Goal: Obtain resource: Obtain resource

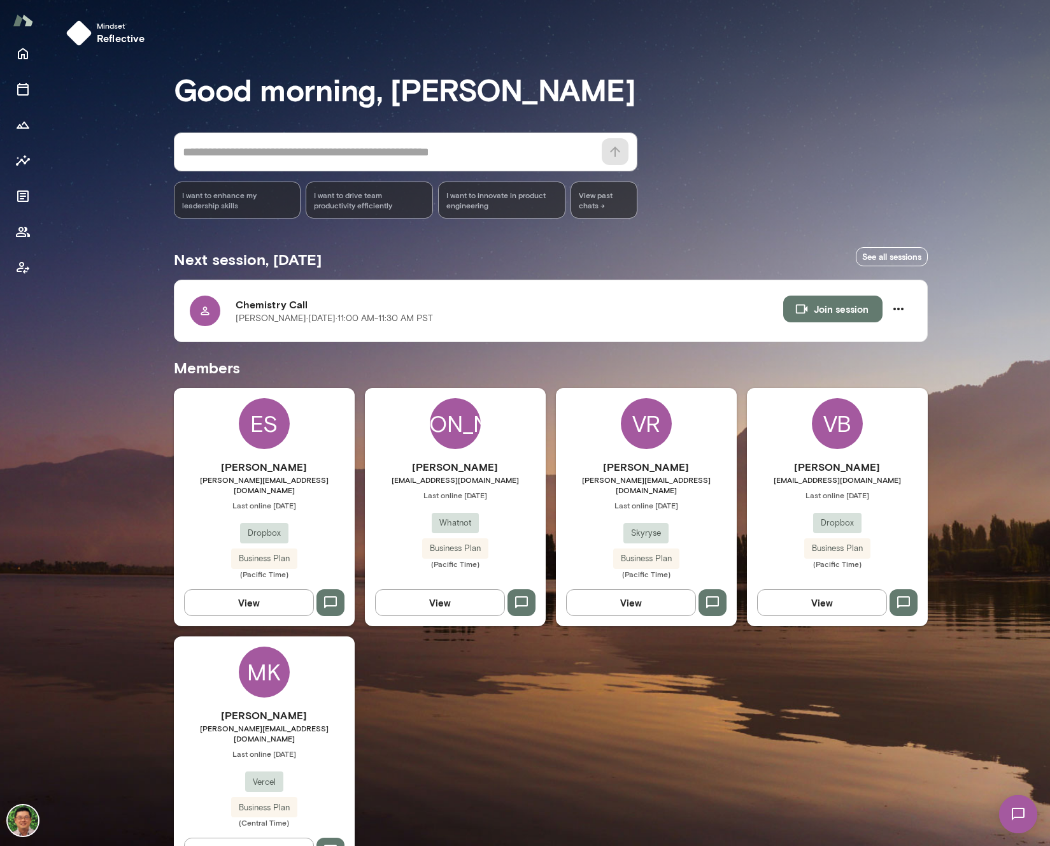
click at [255, 471] on h6 "[PERSON_NAME]" at bounding box center [264, 466] width 181 height 15
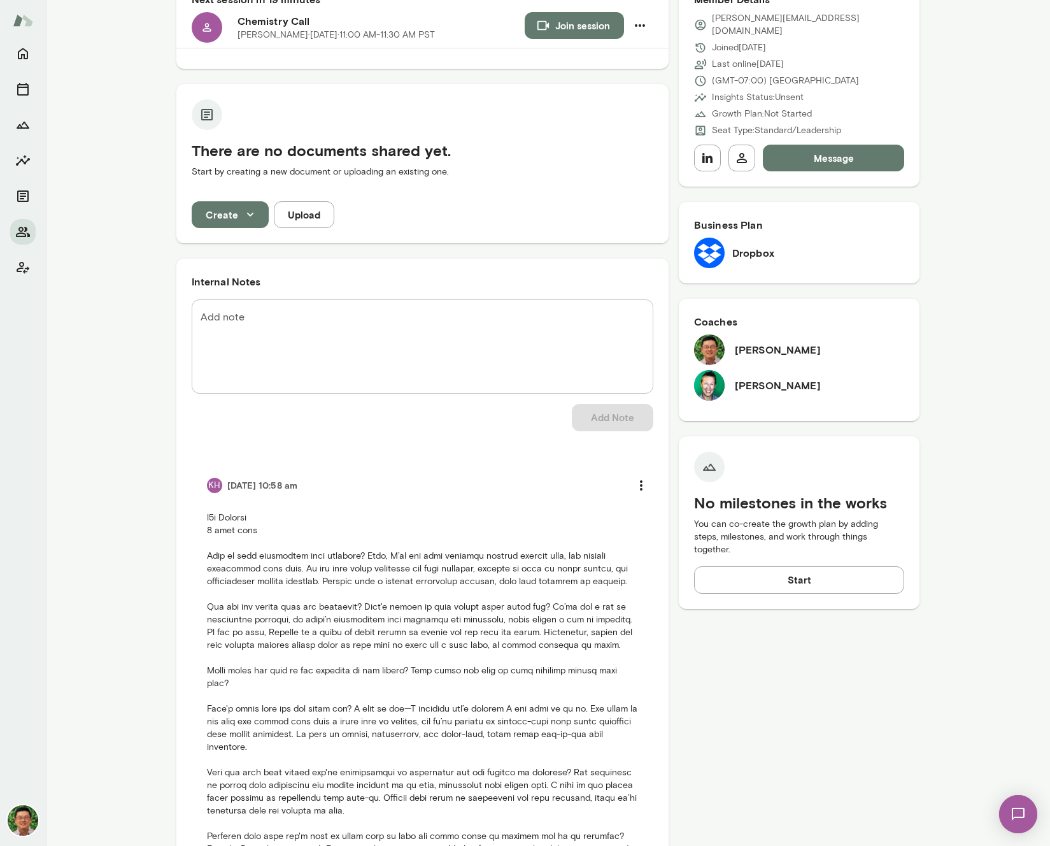
scroll to position [274, 0]
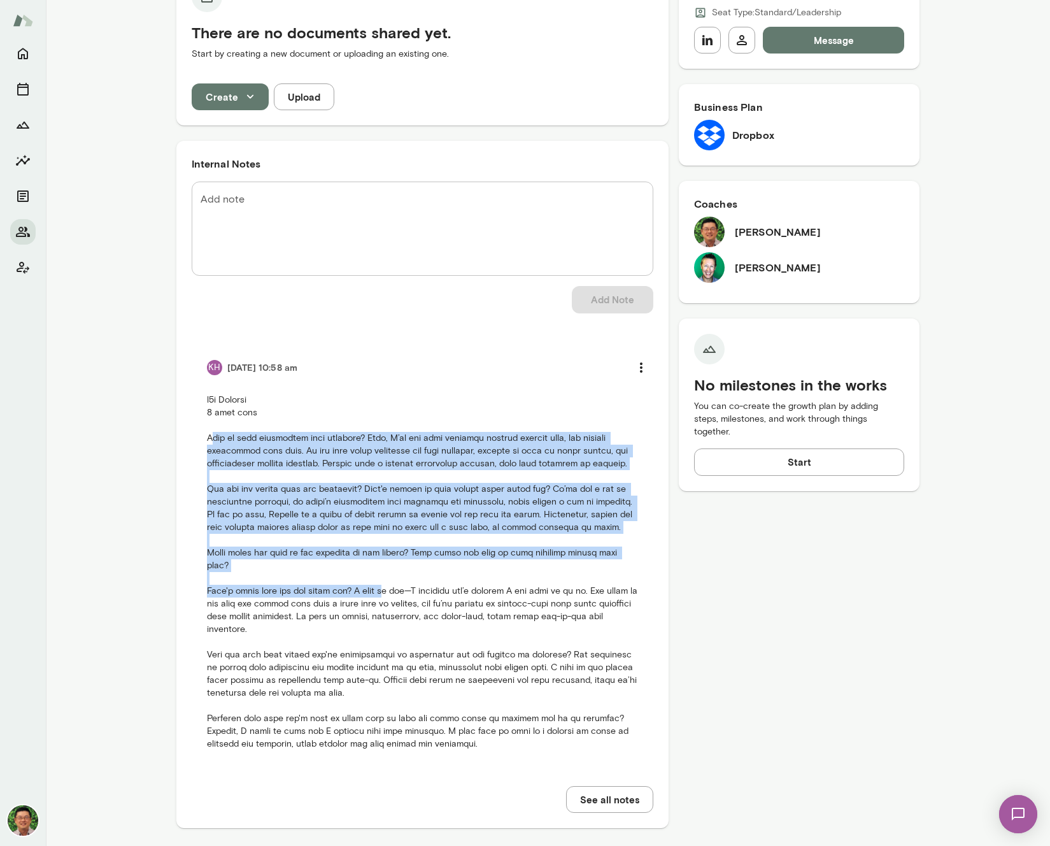
drag, startPoint x: 213, startPoint y: 441, endPoint x: 381, endPoint y: 574, distance: 214.8
click at [381, 574] on p at bounding box center [422, 571] width 431 height 357
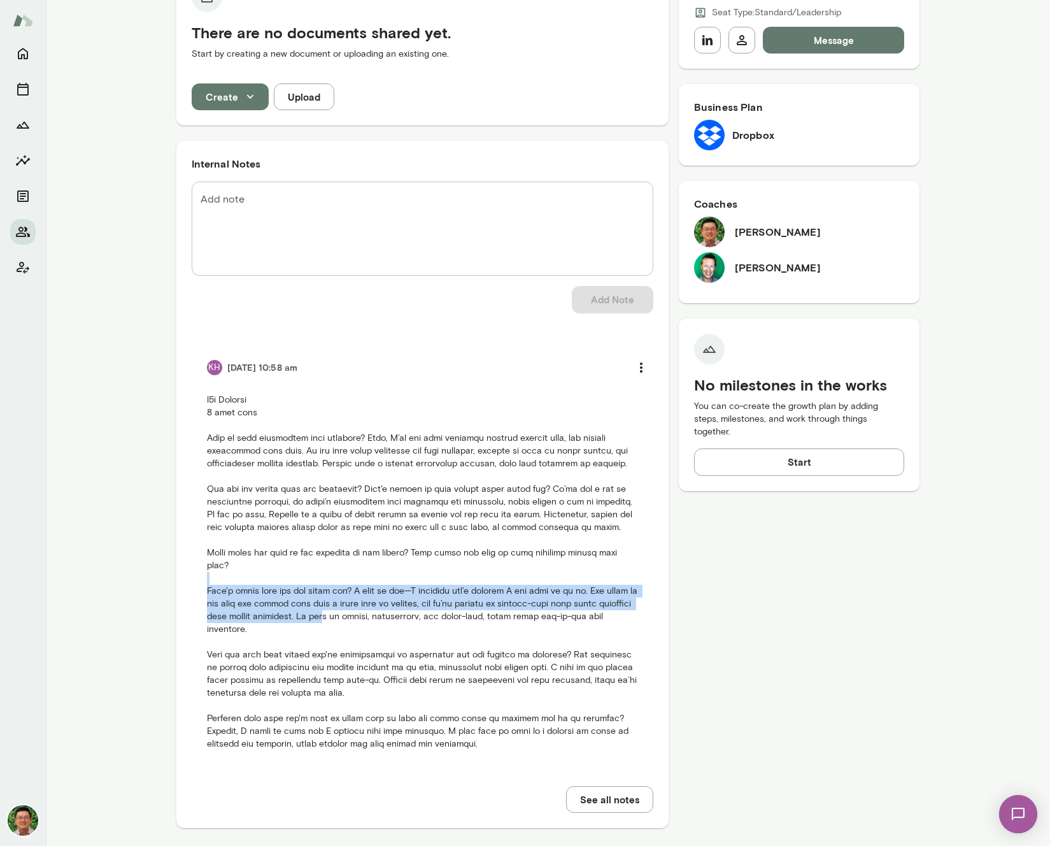
drag, startPoint x: 351, startPoint y: 569, endPoint x: 368, endPoint y: 607, distance: 41.9
click at [368, 607] on p at bounding box center [422, 571] width 431 height 357
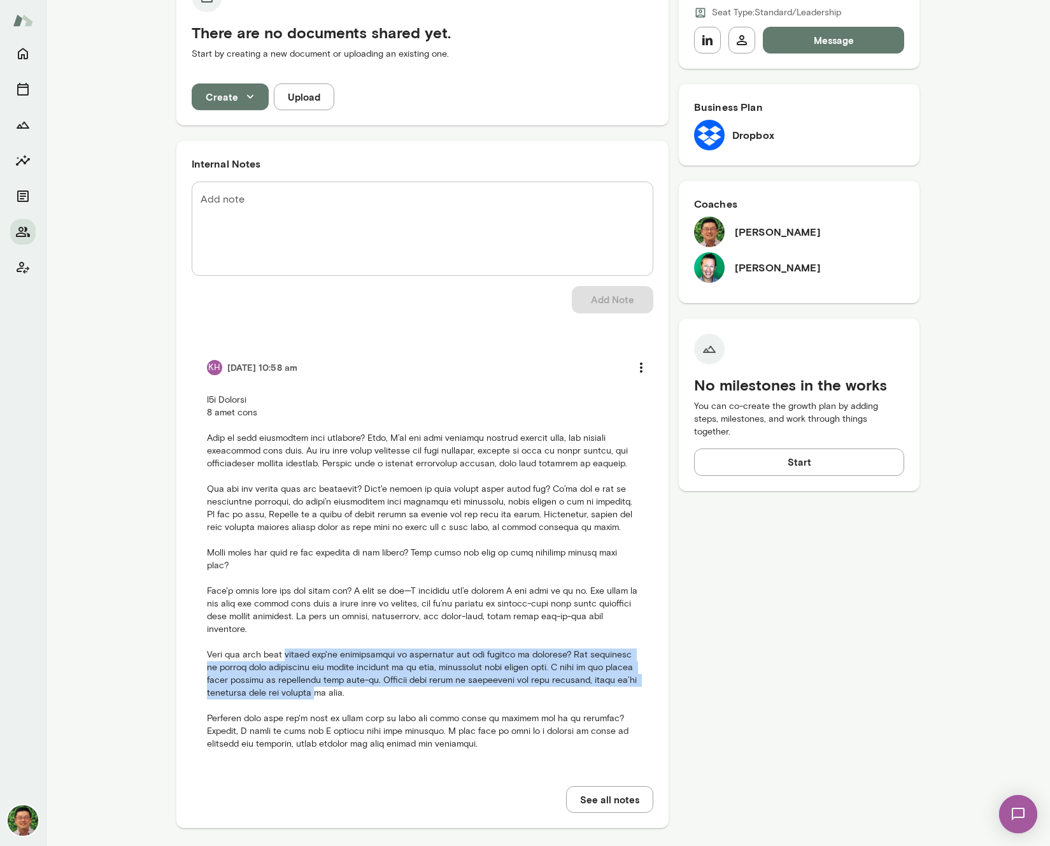
drag, startPoint x: 309, startPoint y: 648, endPoint x: 311, endPoint y: 677, distance: 30.0
click at [311, 677] on p at bounding box center [422, 571] width 431 height 357
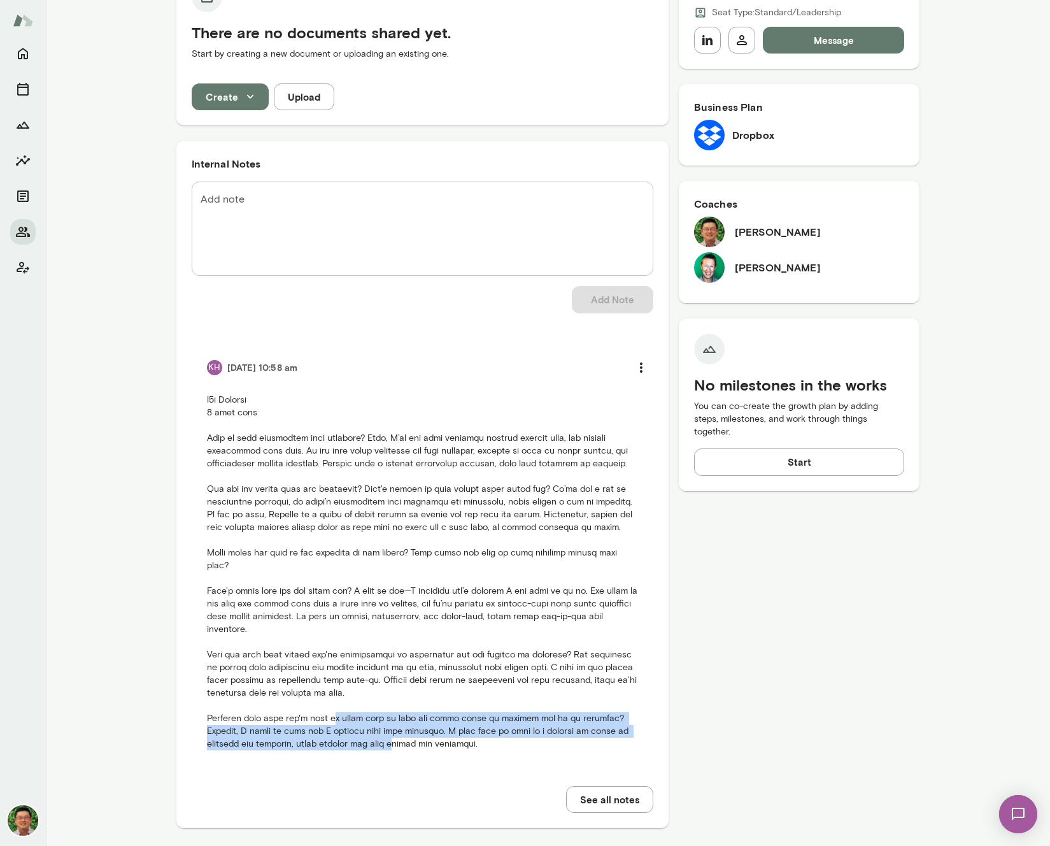
drag, startPoint x: 321, startPoint y: 702, endPoint x: 342, endPoint y: 726, distance: 32.0
click at [342, 726] on p at bounding box center [422, 571] width 431 height 357
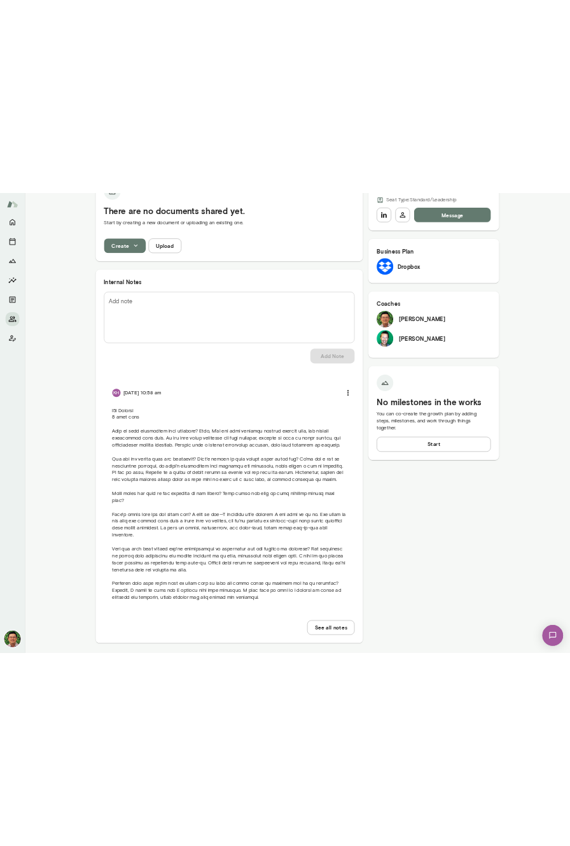
scroll to position [0, 0]
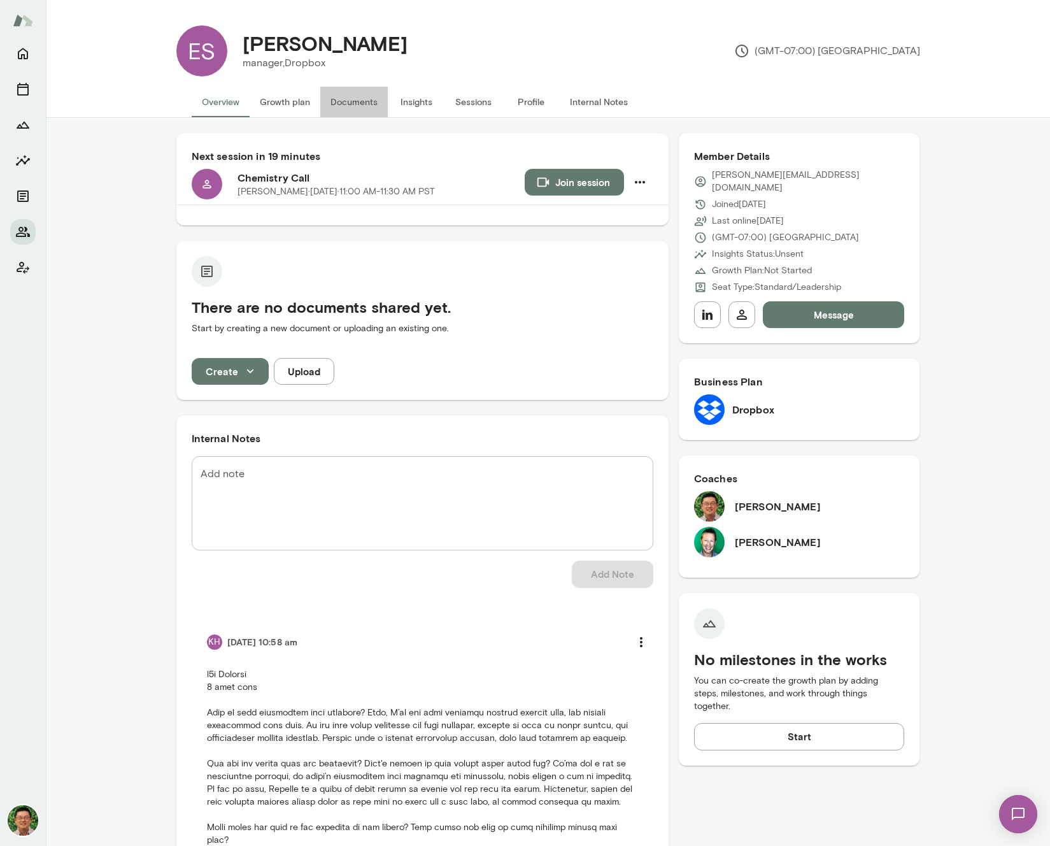
click at [346, 87] on button "Documents" at bounding box center [353, 102] width 67 height 31
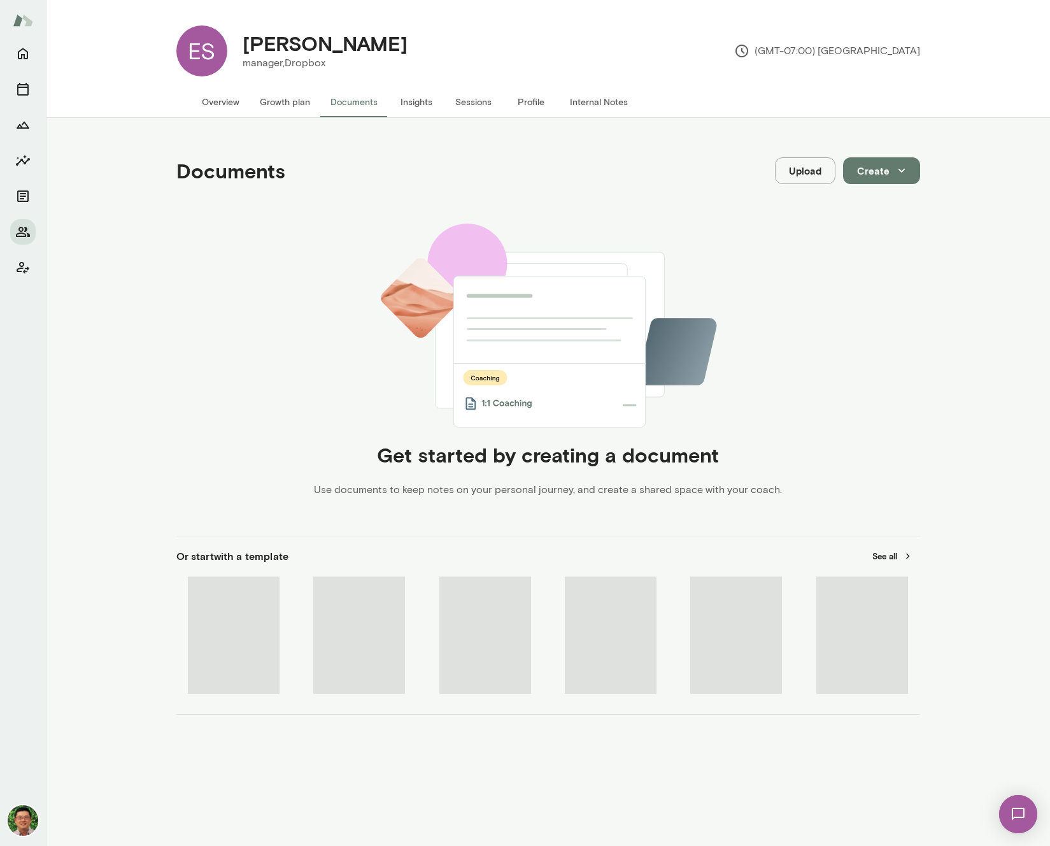
click at [346, 103] on button "Documents" at bounding box center [353, 102] width 67 height 31
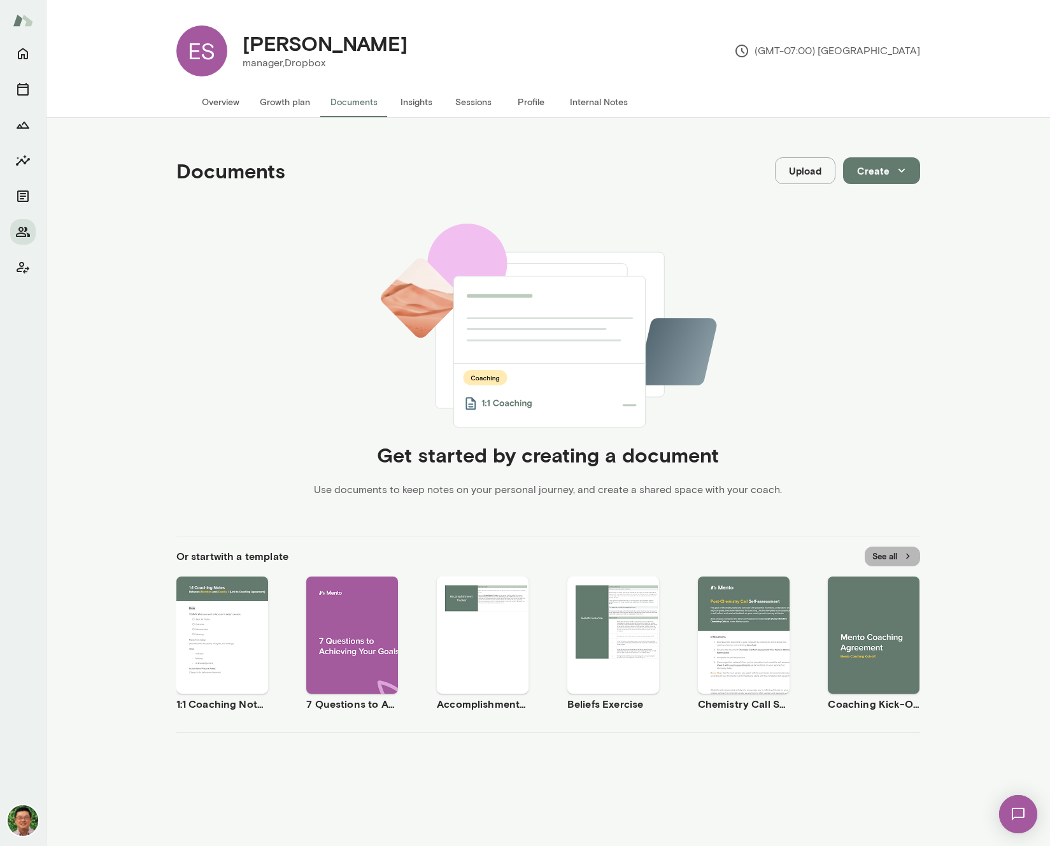
click at [896, 554] on button "See all" at bounding box center [892, 556] width 55 height 20
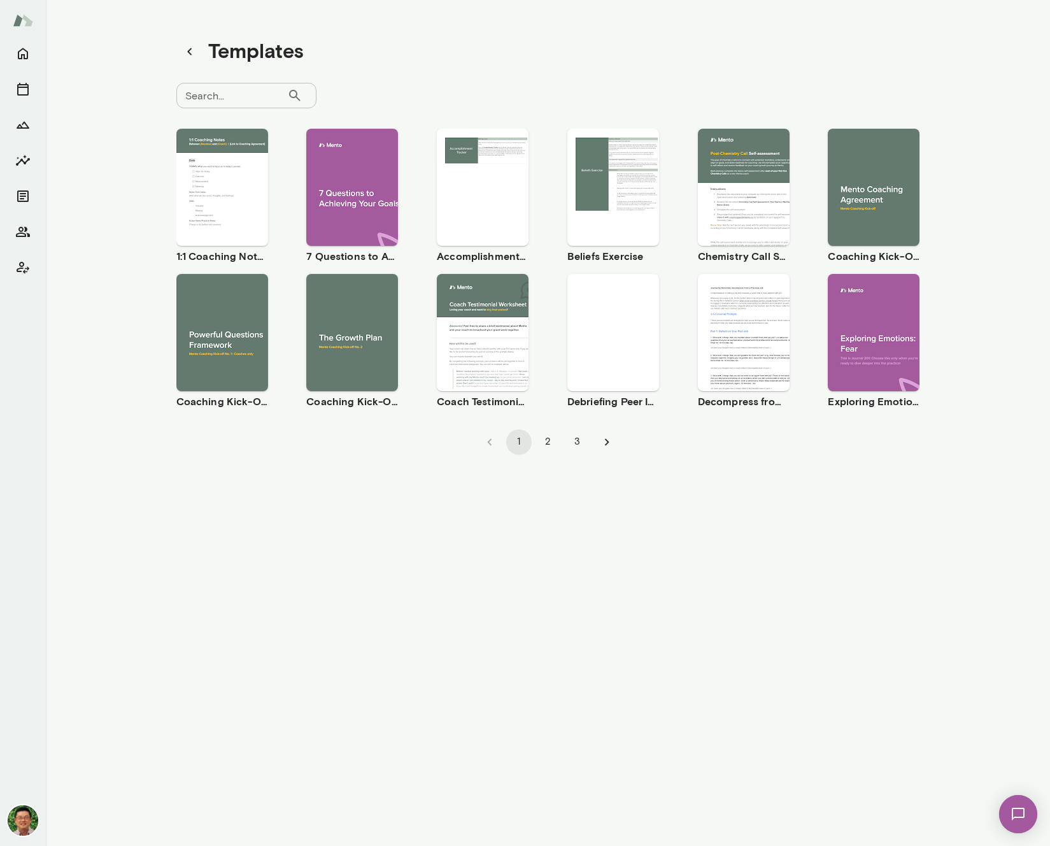
click at [744, 225] on div "Use template Preview" at bounding box center [744, 187] width 92 height 117
click at [232, 380] on div "Use template Preview" at bounding box center [222, 332] width 92 height 117
